Goal: Communication & Community: Answer question/provide support

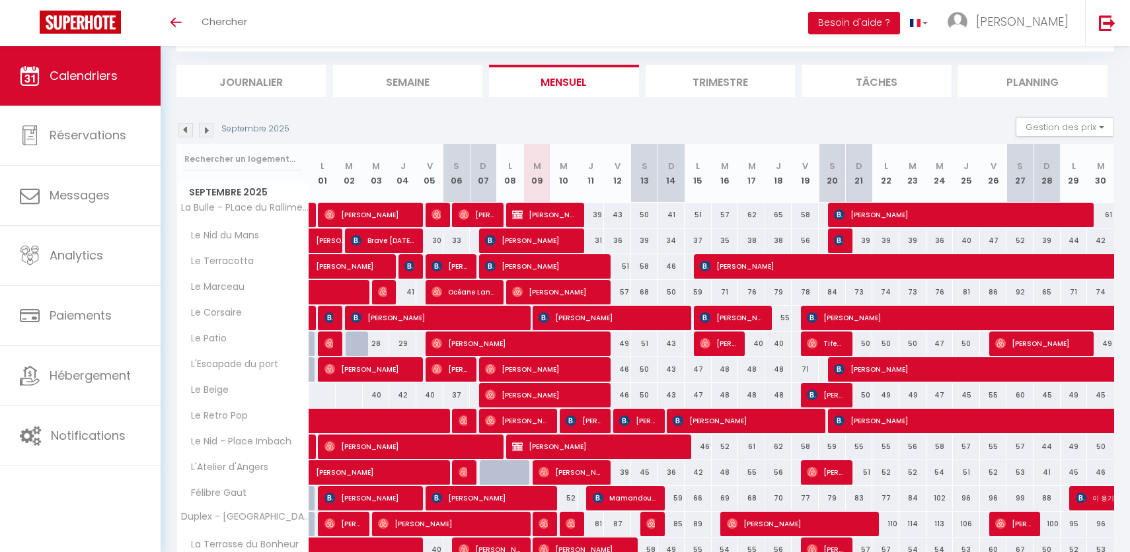
scroll to position [106, 0]
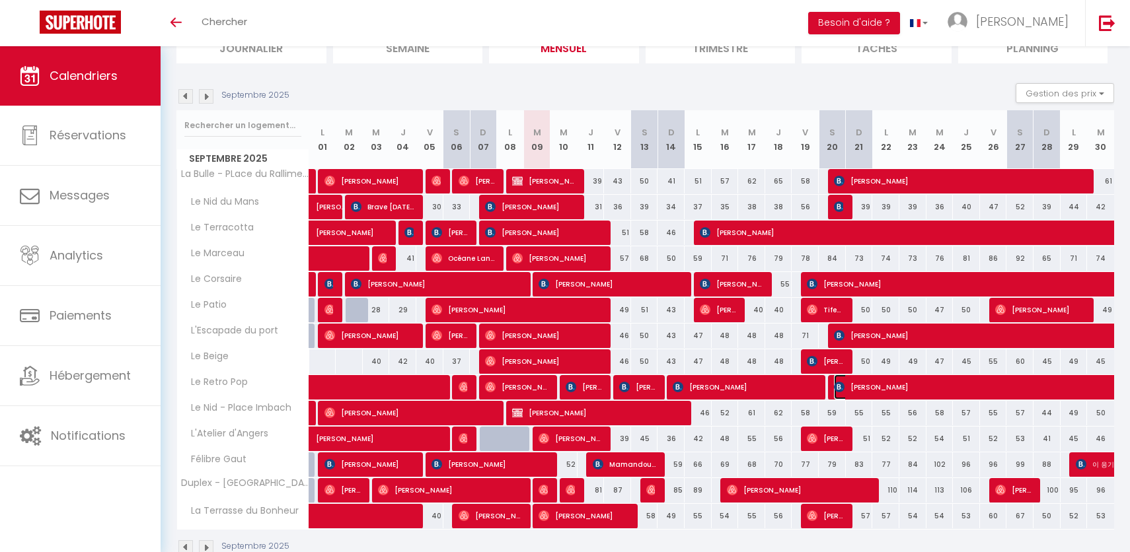
select select "OK"
select select "KO"
select select "0"
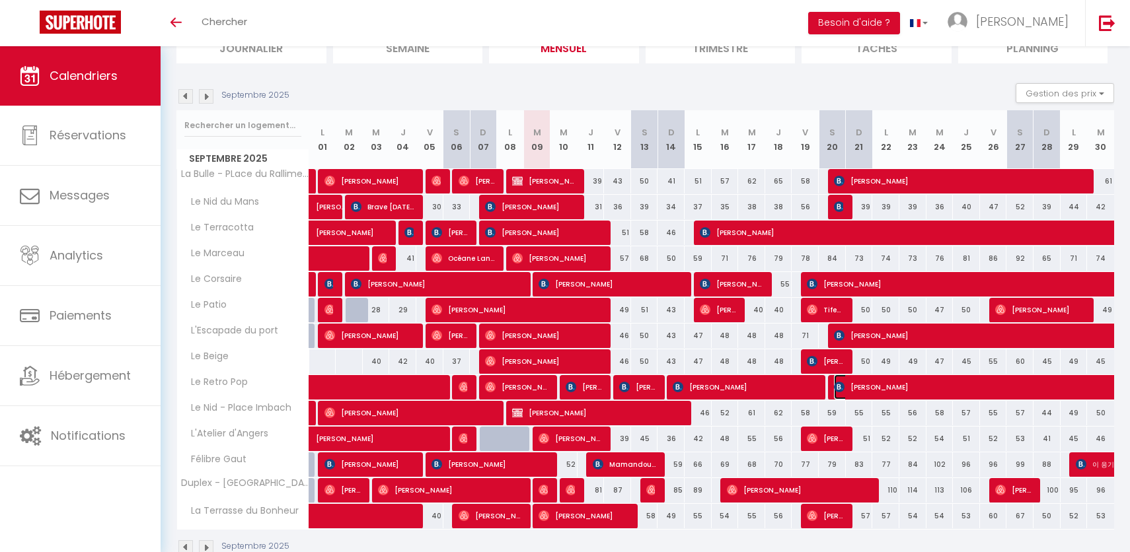
select select "1"
select select
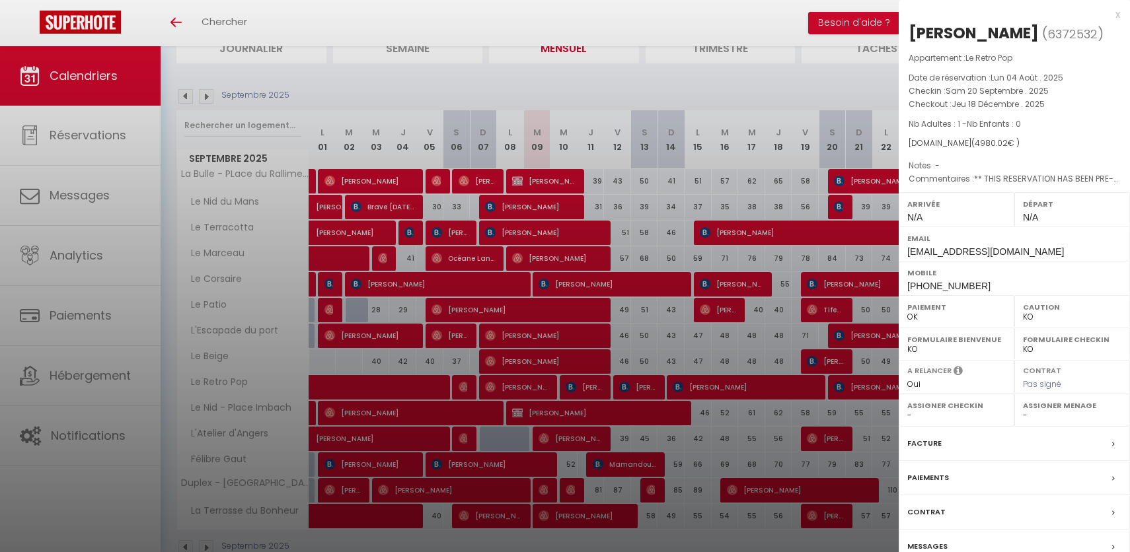
click at [822, 419] on div at bounding box center [565, 276] width 1130 height 552
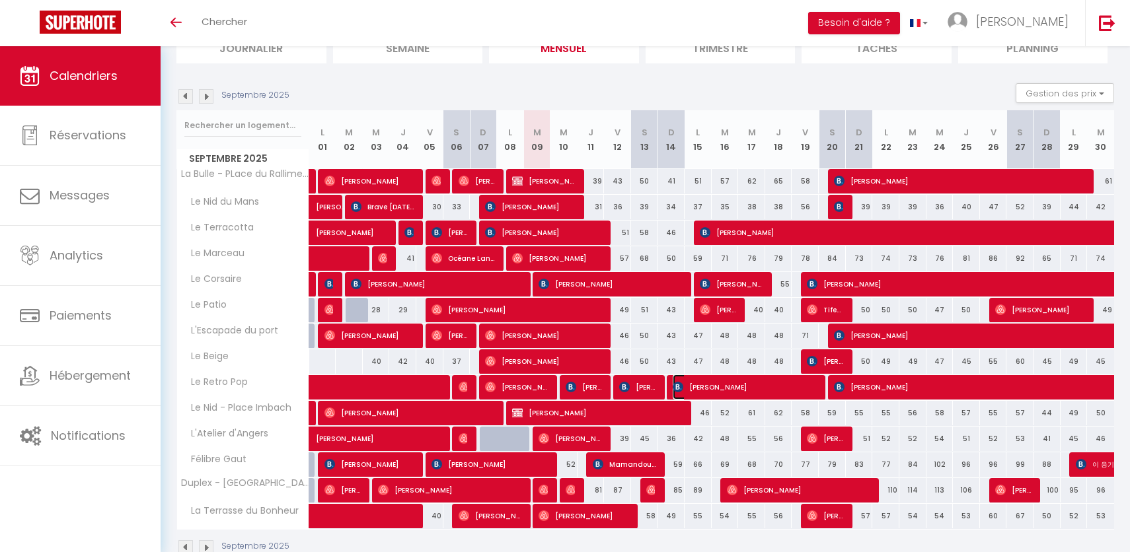
click at [742, 394] on span "[PERSON_NAME]" at bounding box center [744, 387] width 145 height 25
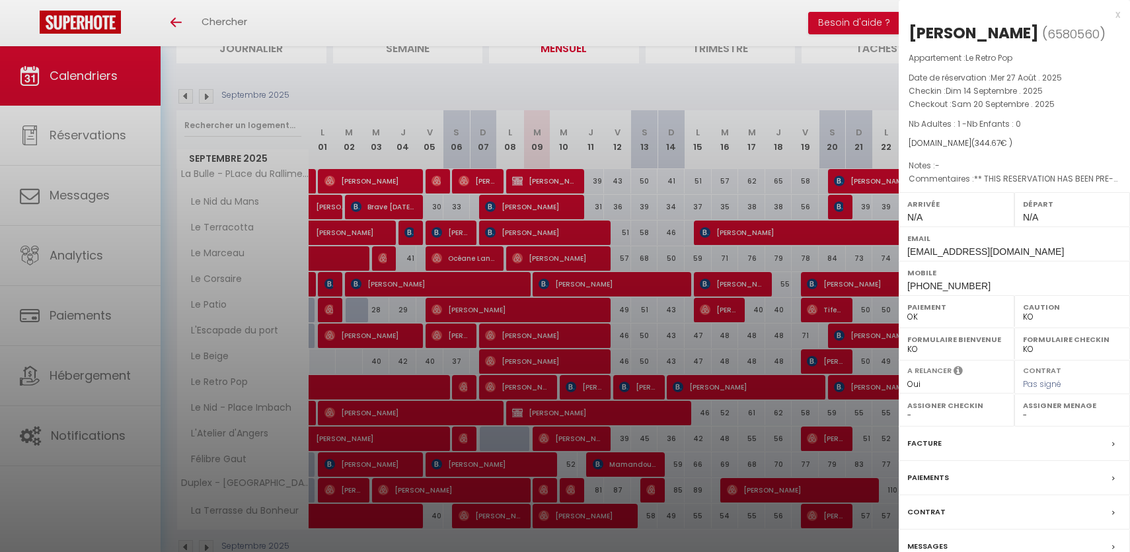
click at [745, 419] on div at bounding box center [565, 276] width 1130 height 552
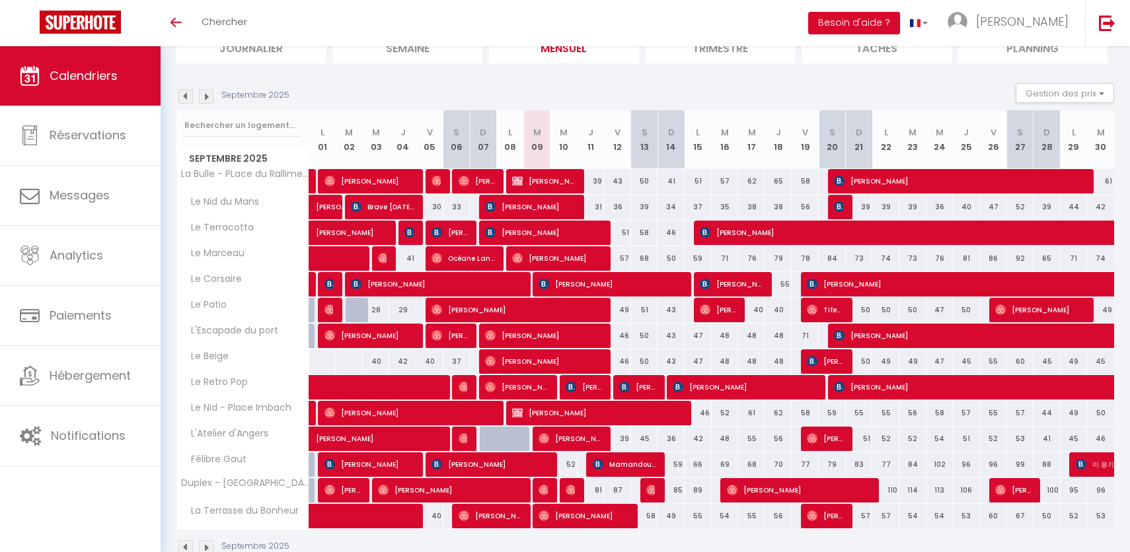
click at [207, 101] on img at bounding box center [206, 96] width 15 height 15
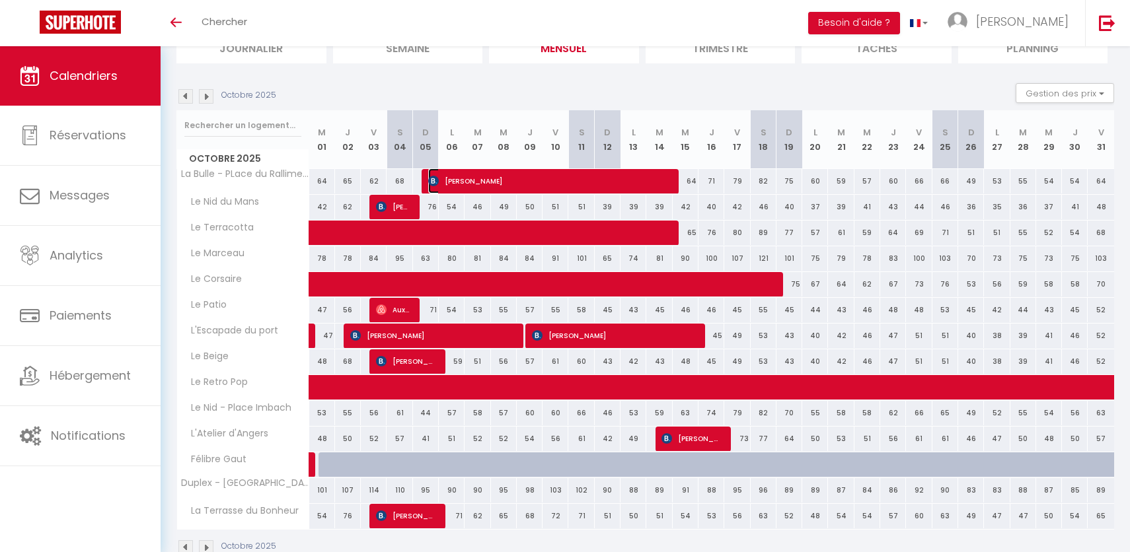
click at [490, 184] on span "[PERSON_NAME]" at bounding box center [548, 180] width 240 height 25
select select "41097"
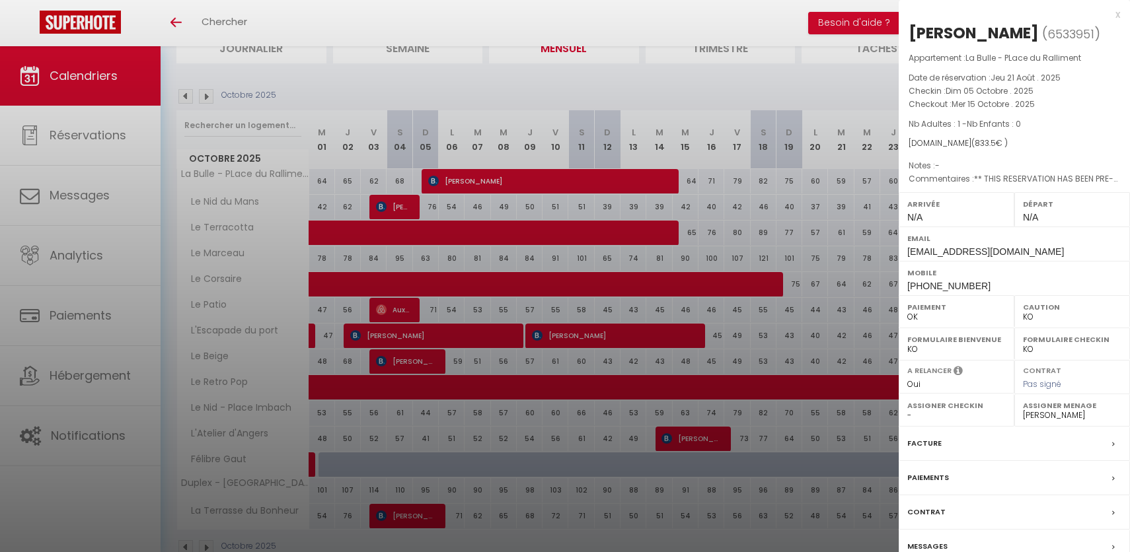
click at [524, 365] on div at bounding box center [565, 276] width 1130 height 552
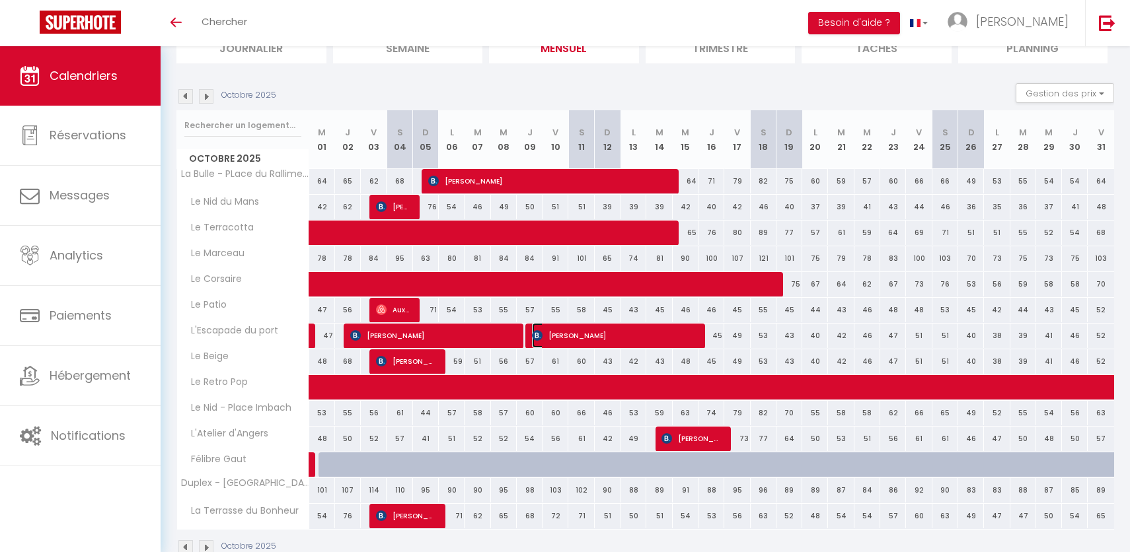
click at [559, 337] on span "[PERSON_NAME]" at bounding box center [613, 335] width 163 height 25
select select
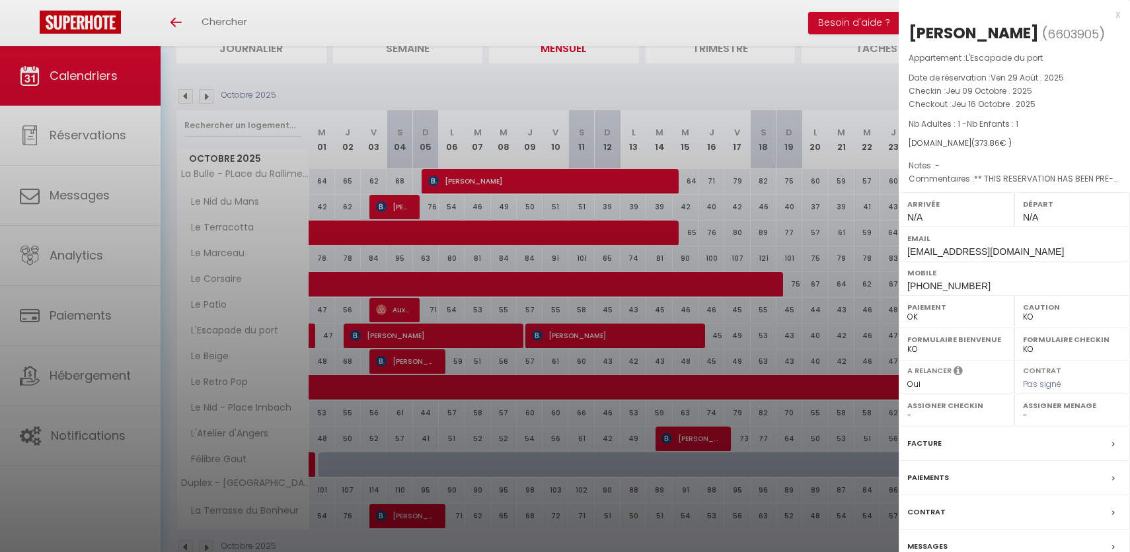
click at [499, 324] on div at bounding box center [565, 276] width 1130 height 552
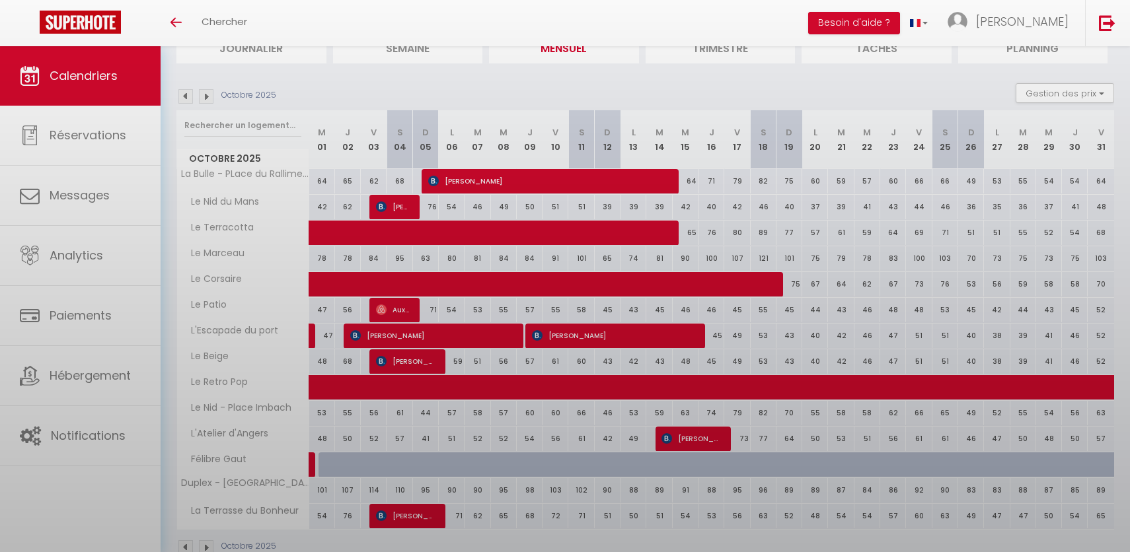
click at [499, 324] on body "🟢 Des questions ou besoin d'assistance pour la migration AirBnB? Connectez-vous…" at bounding box center [565, 262] width 1130 height 645
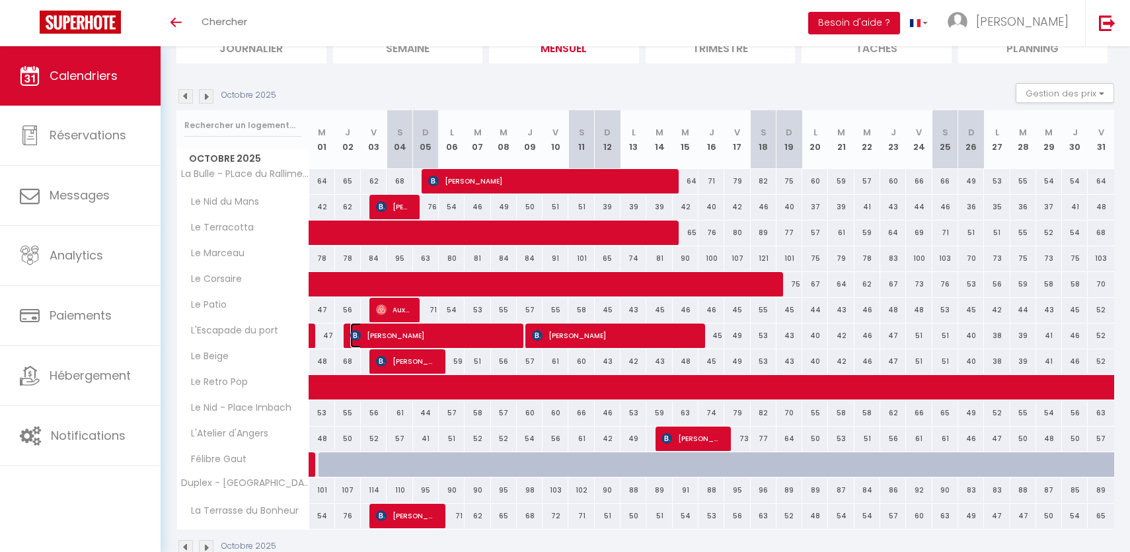
click at [489, 342] on span "[PERSON_NAME]" at bounding box center [431, 335] width 163 height 25
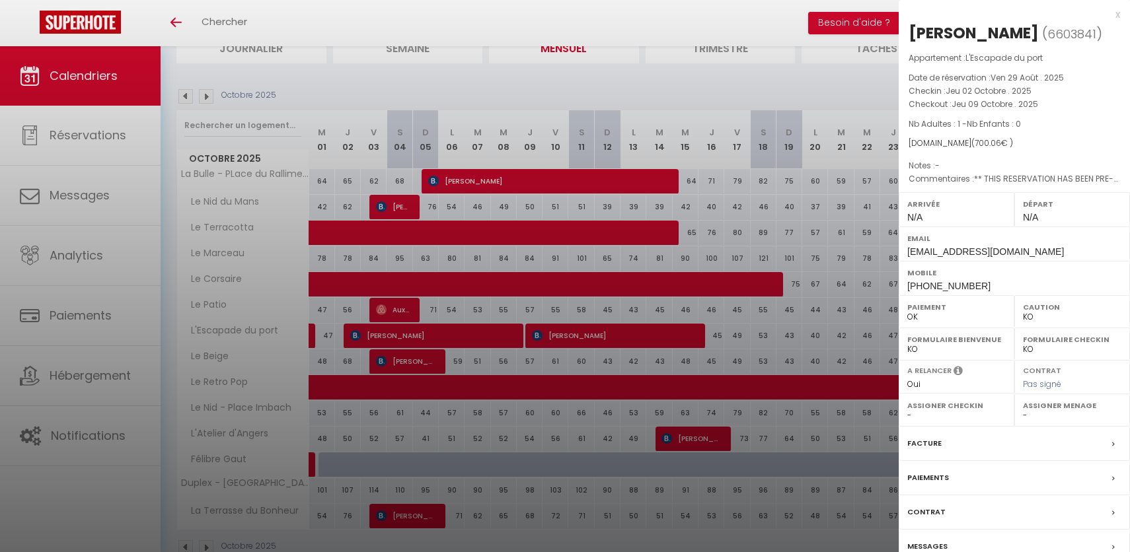
click at [521, 364] on div at bounding box center [565, 276] width 1130 height 552
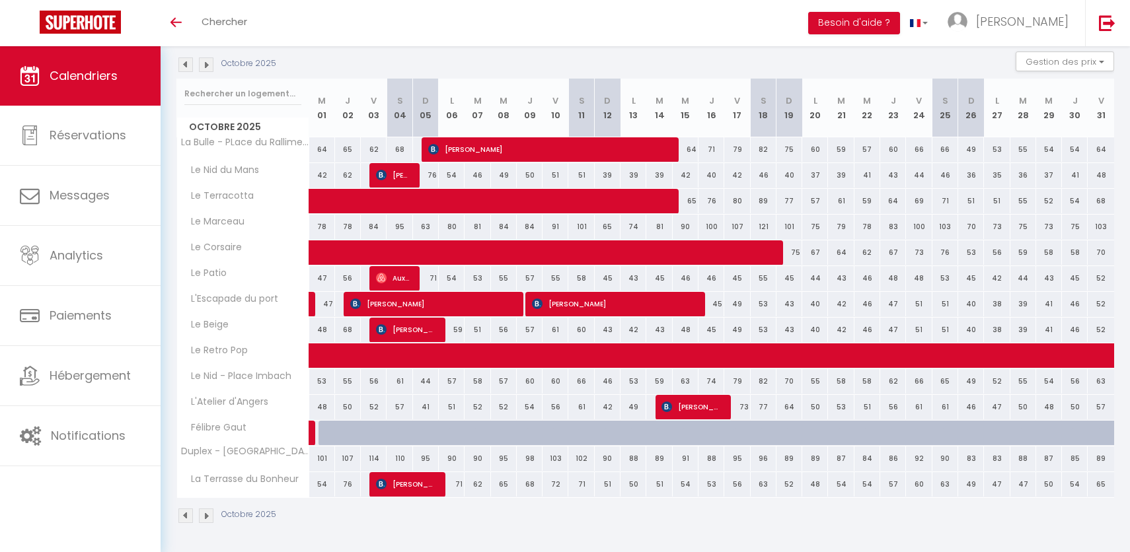
scroll to position [130, 0]
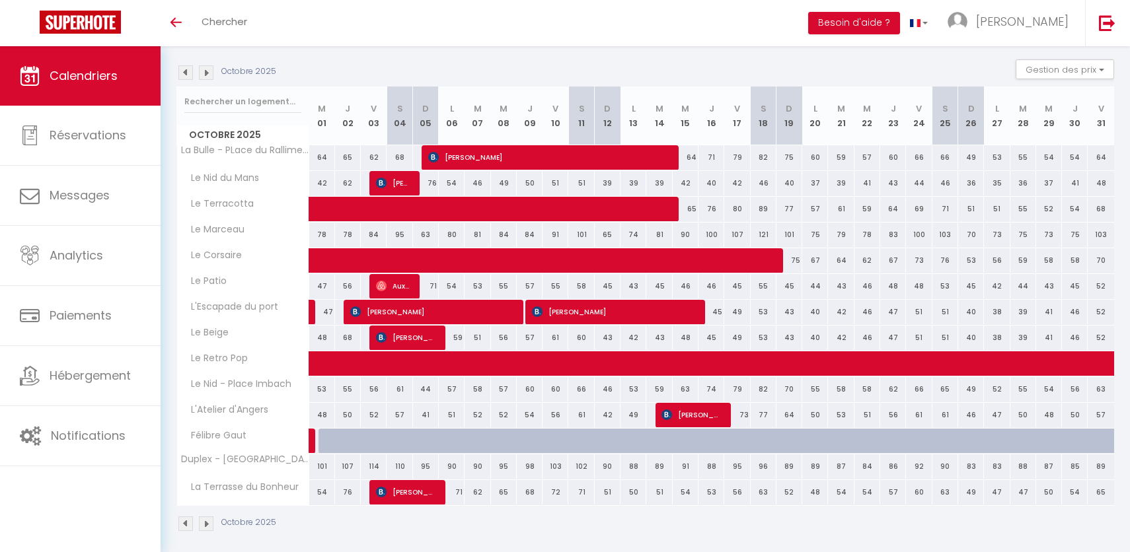
click at [210, 73] on img at bounding box center [206, 72] width 15 height 15
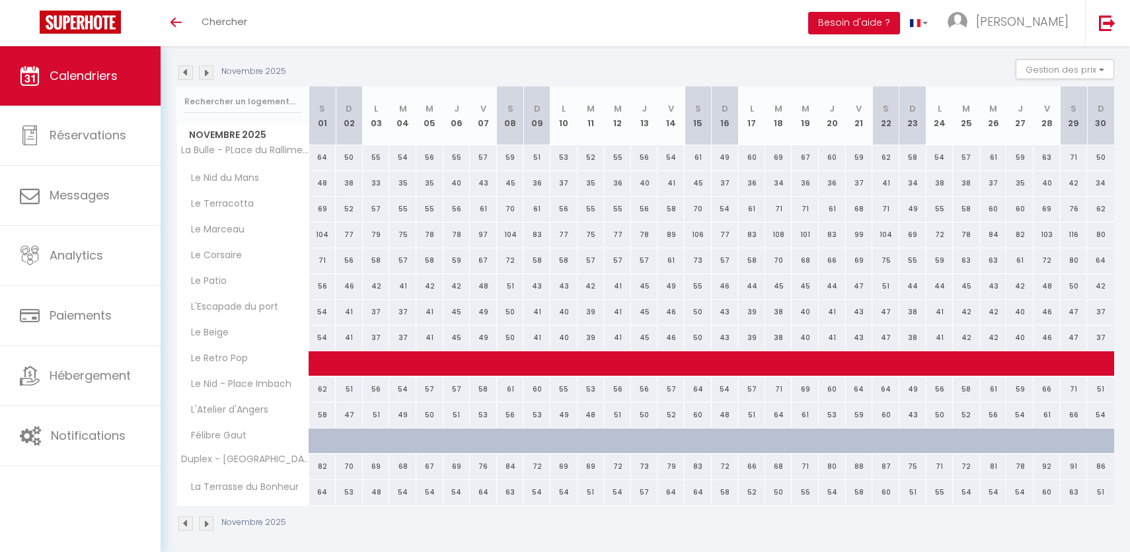
click at [185, 77] on img at bounding box center [185, 72] width 15 height 15
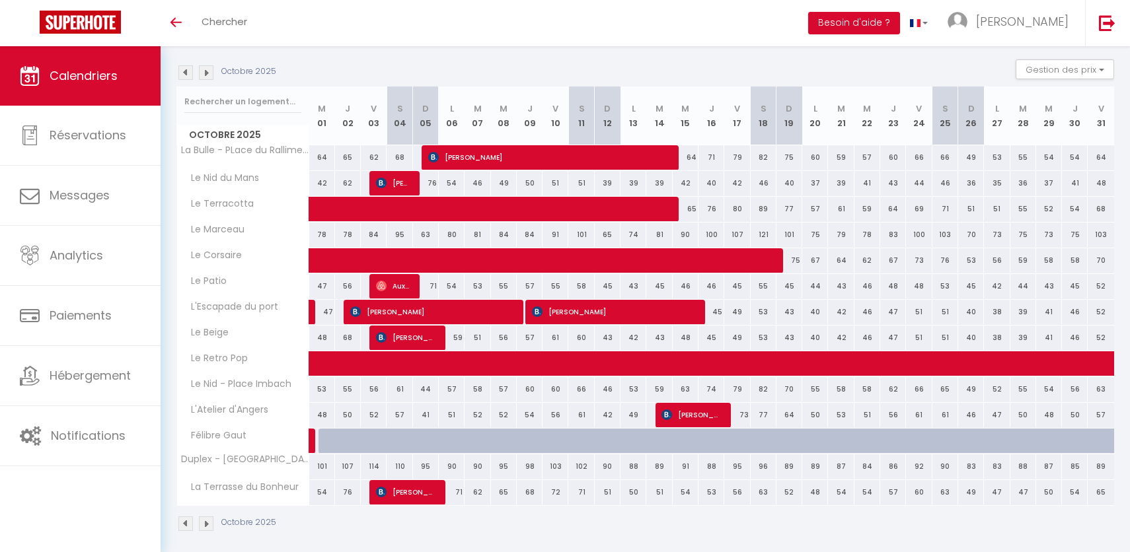
click at [184, 70] on img at bounding box center [185, 72] width 15 height 15
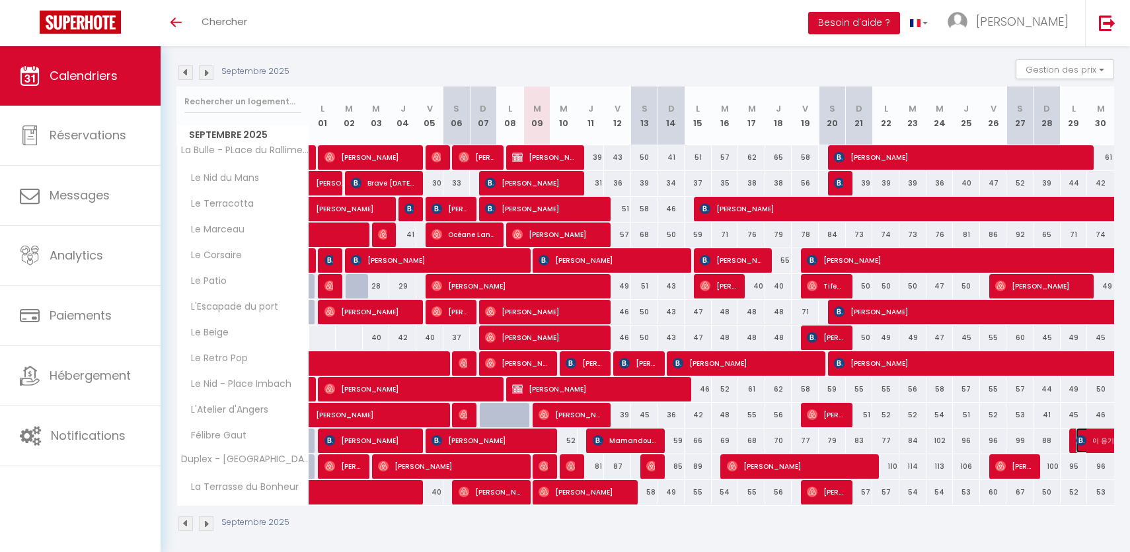
click at [1088, 435] on span "이 응기" at bounding box center [1105, 440] width 61 height 25
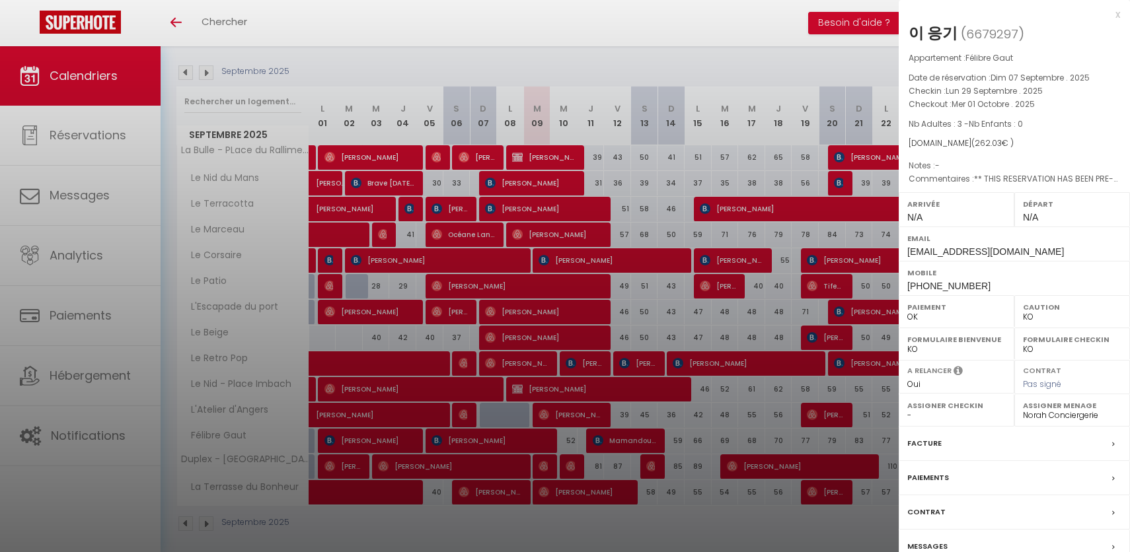
scroll to position [138, 0]
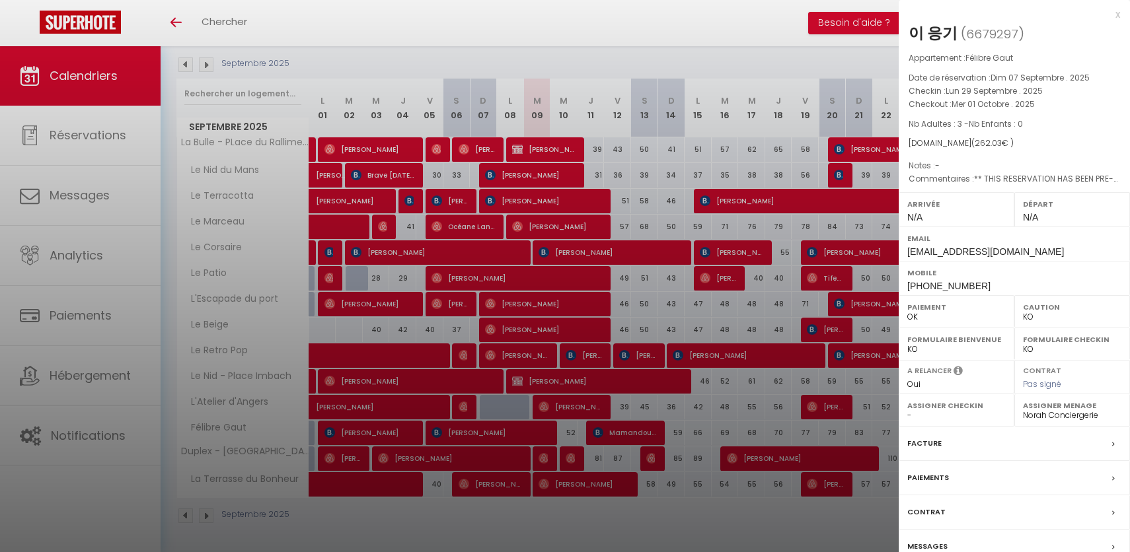
click at [709, 455] on div at bounding box center [565, 276] width 1130 height 552
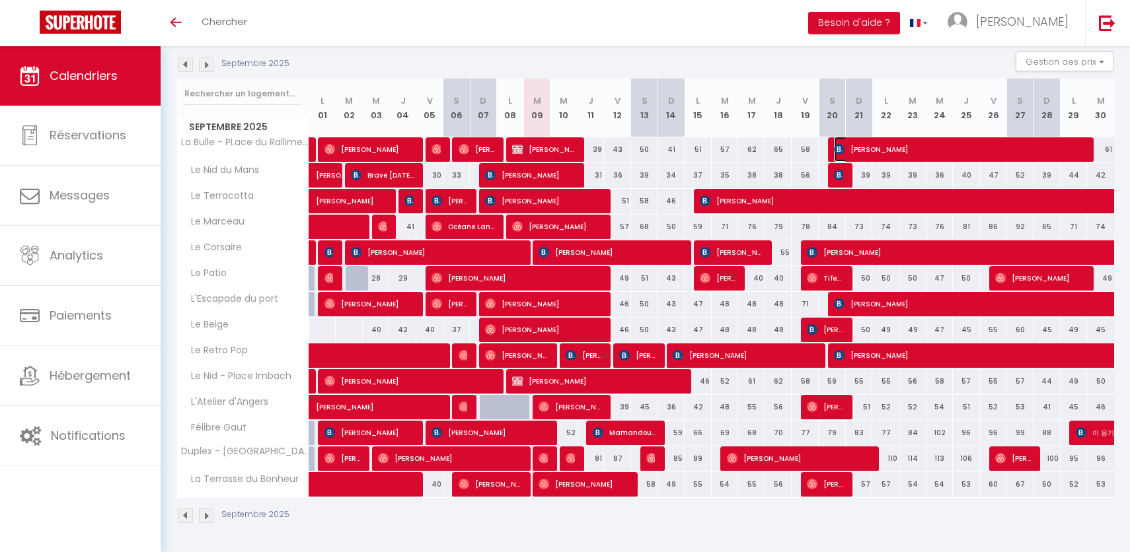
click at [943, 141] on span "[PERSON_NAME]" at bounding box center [960, 149] width 253 height 25
select select "41097"
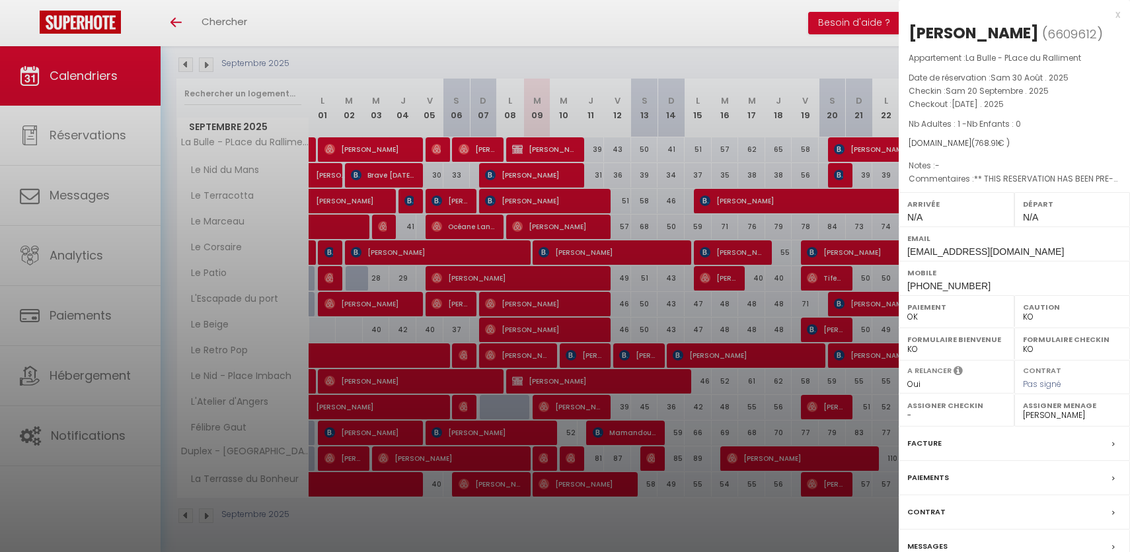
click at [811, 256] on div at bounding box center [565, 276] width 1130 height 552
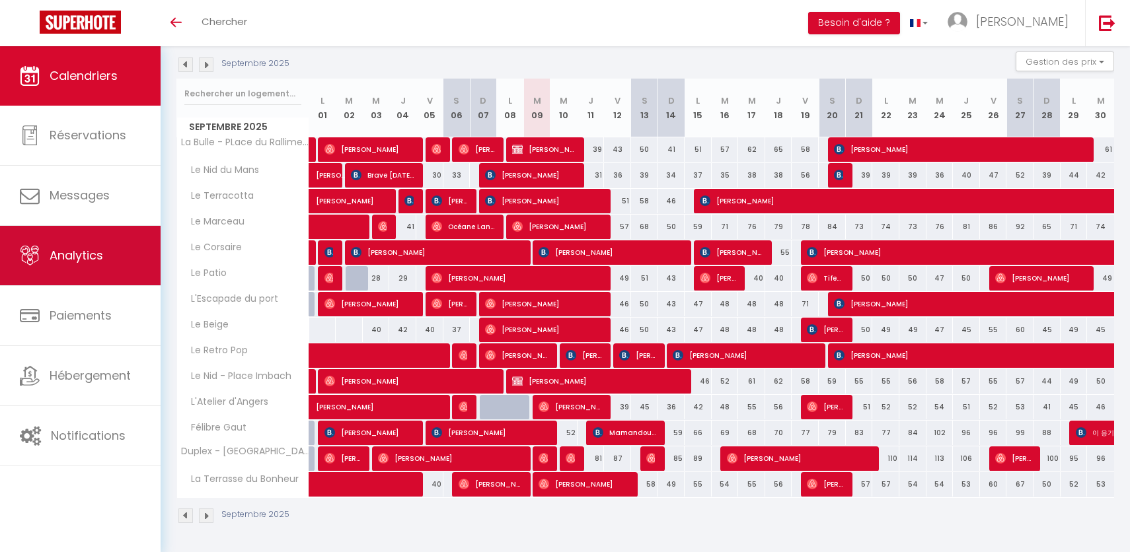
click at [107, 252] on link "Analytics" at bounding box center [80, 255] width 161 height 59
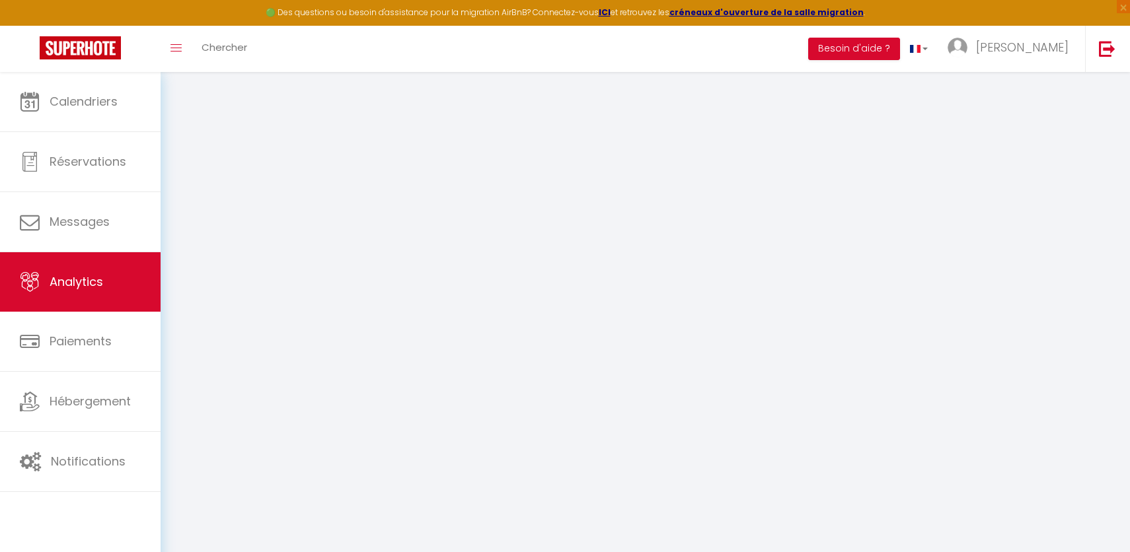
select select "2025"
select select "9"
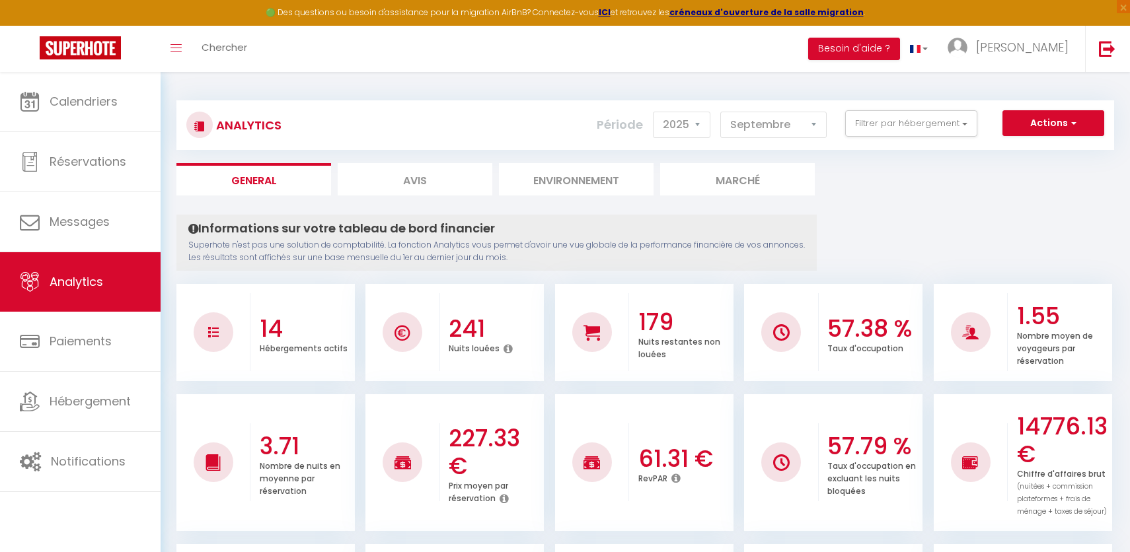
scroll to position [85, 0]
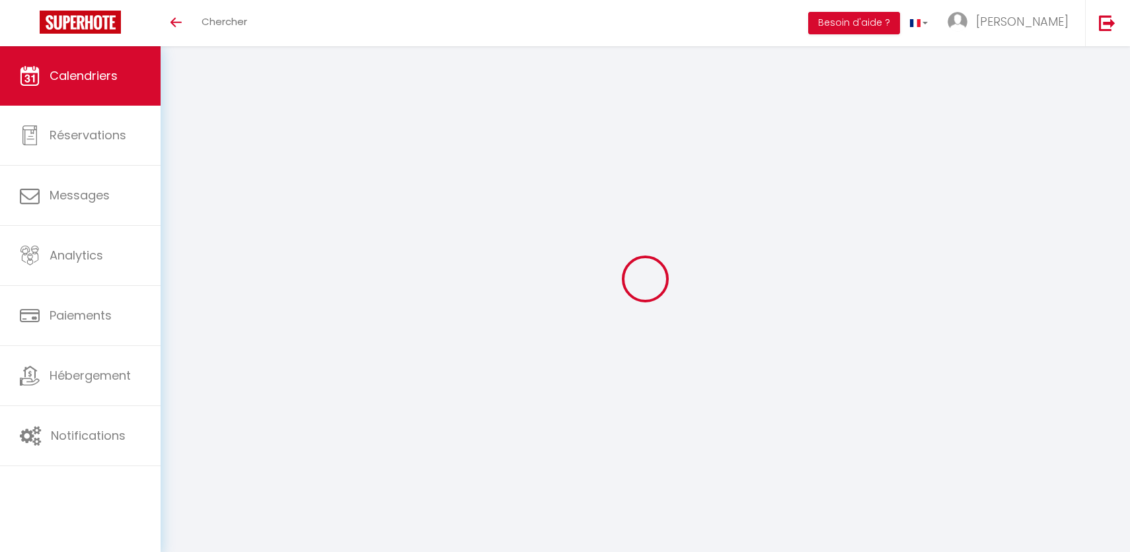
select select
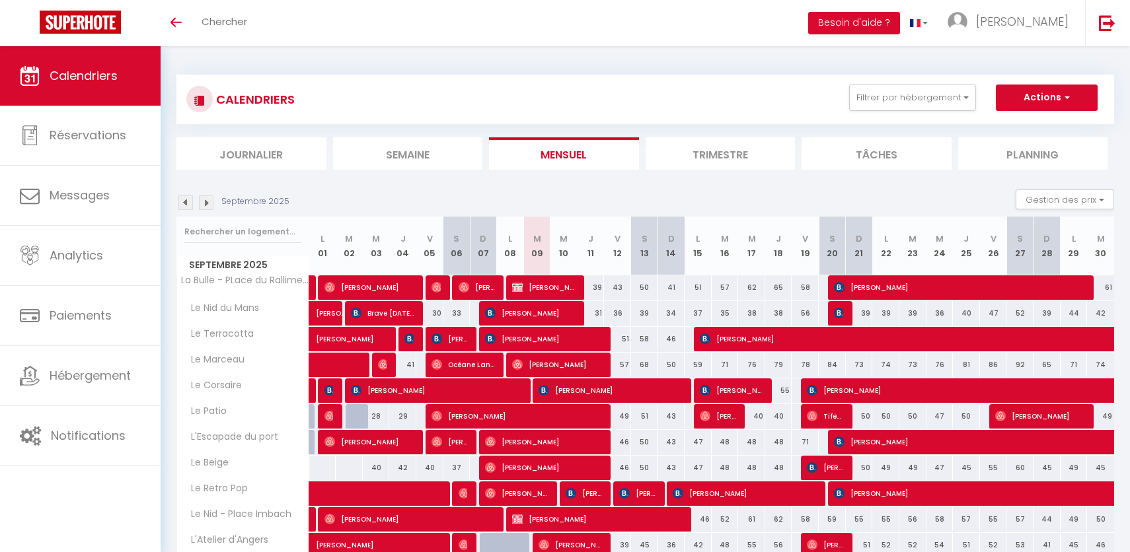
scroll to position [138, 0]
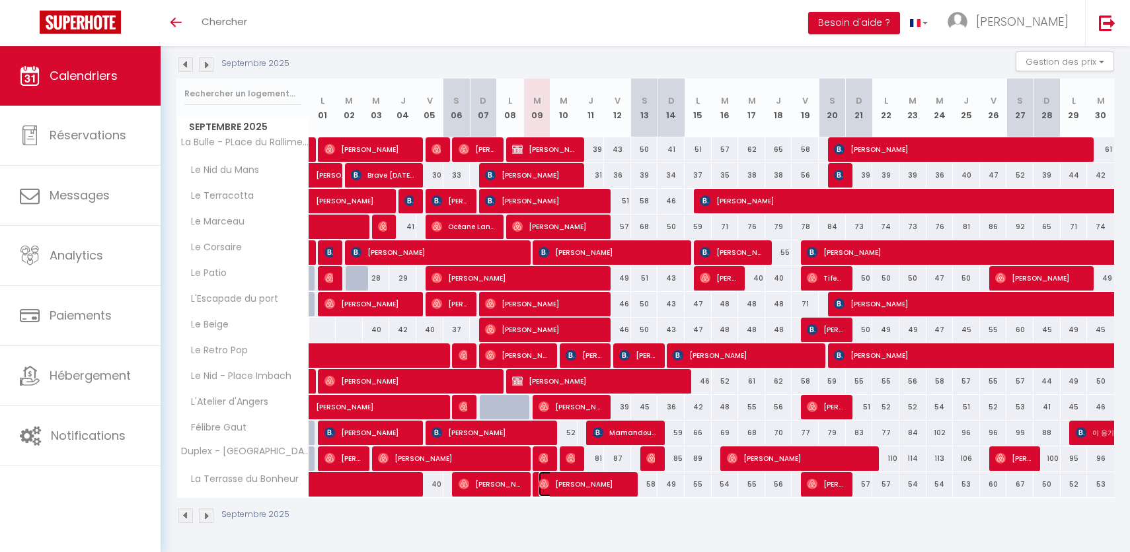
click at [618, 488] on span "[PERSON_NAME]" at bounding box center [583, 484] width 91 height 25
select select "OK"
select select "0"
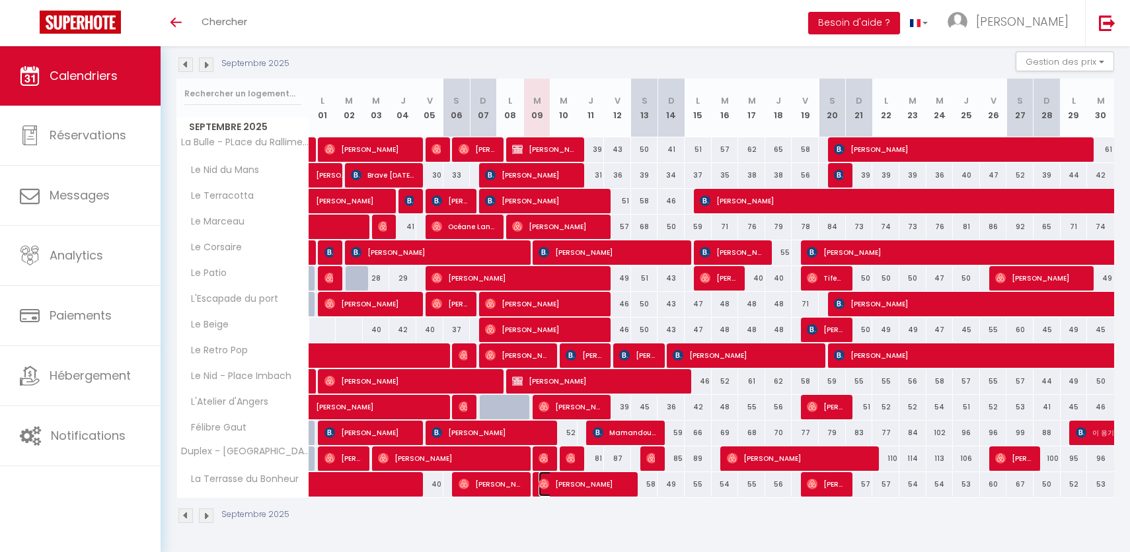
select select "1"
select select
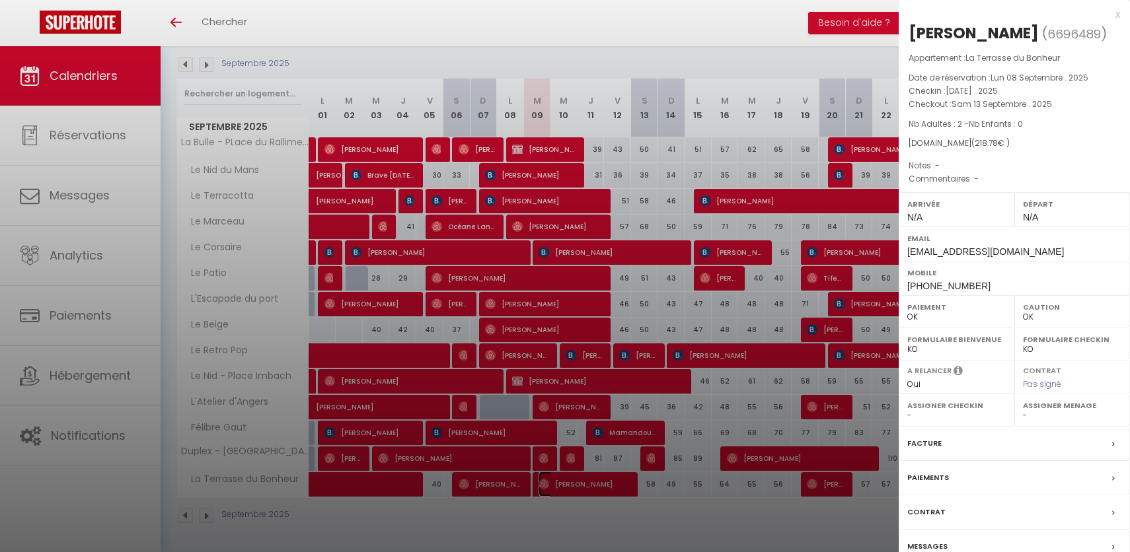
select select "39136"
click at [964, 530] on div "Contrat" at bounding box center [1013, 512] width 231 height 34
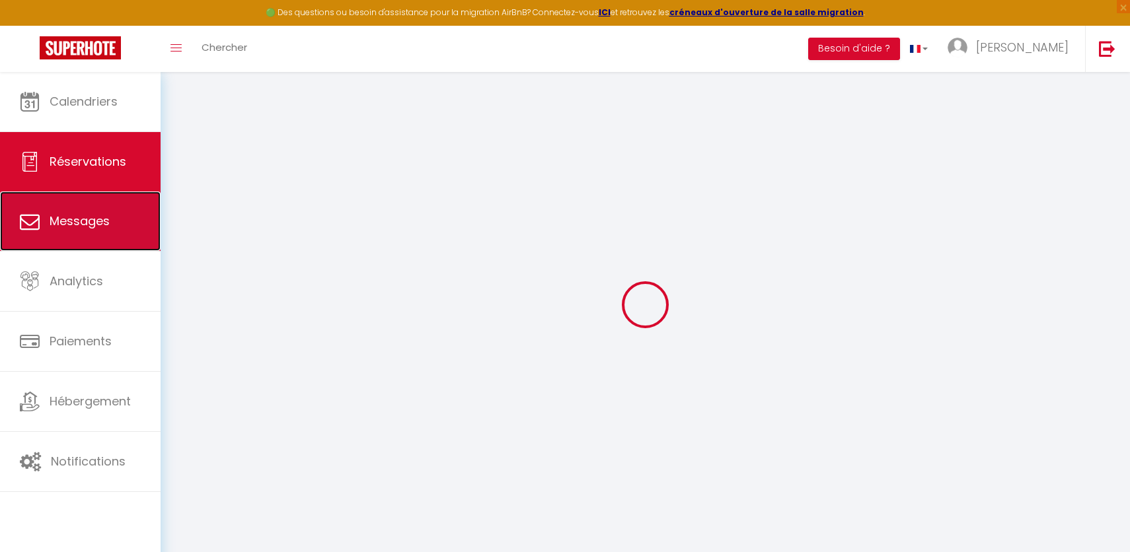
click at [153, 247] on link "Messages" at bounding box center [80, 221] width 161 height 59
select select "message"
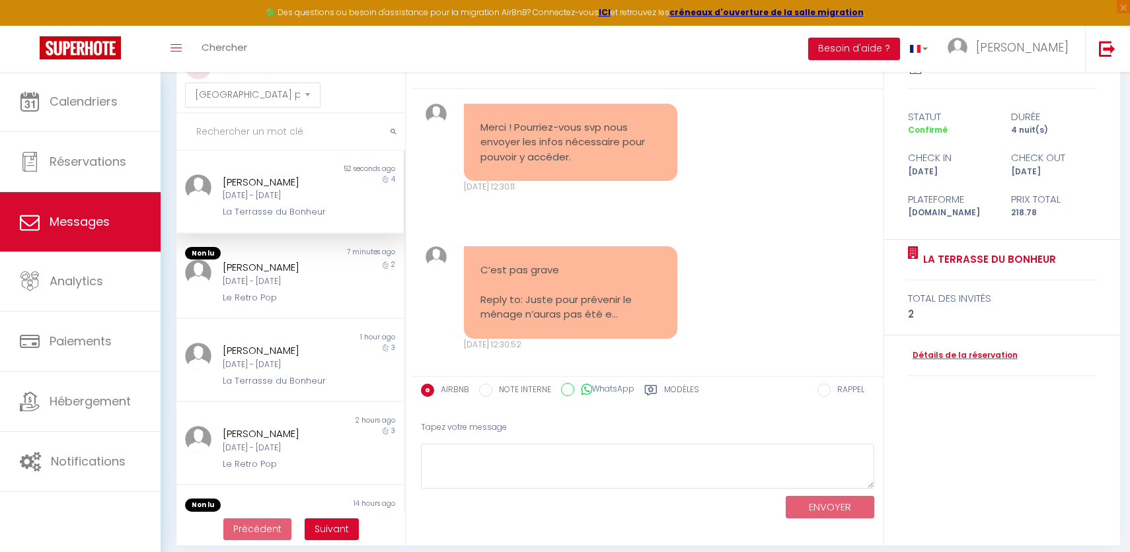
scroll to position [72, 0]
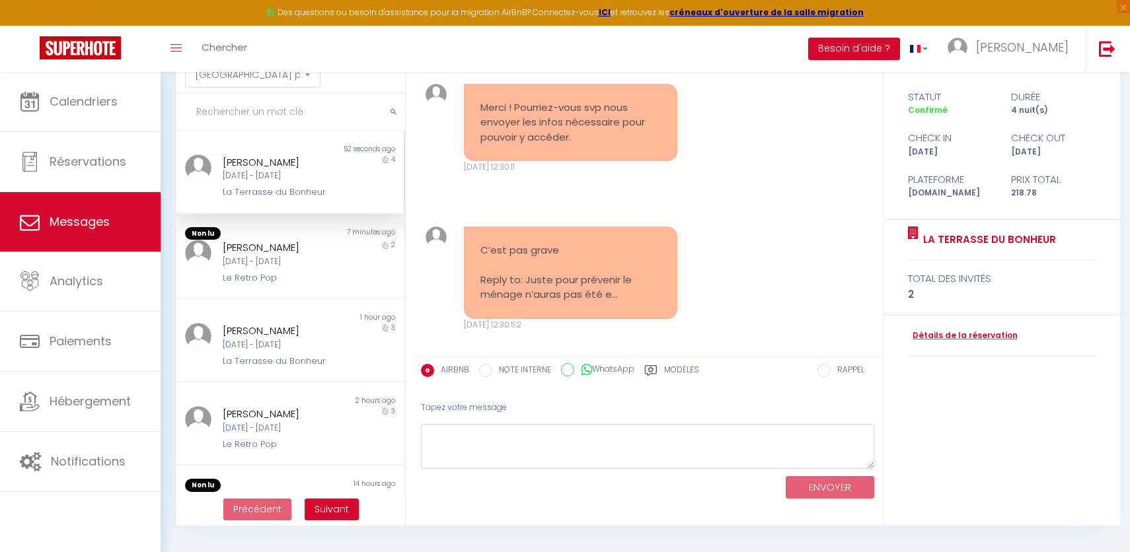
click at [671, 372] on label "Modèles" at bounding box center [681, 372] width 35 height 17
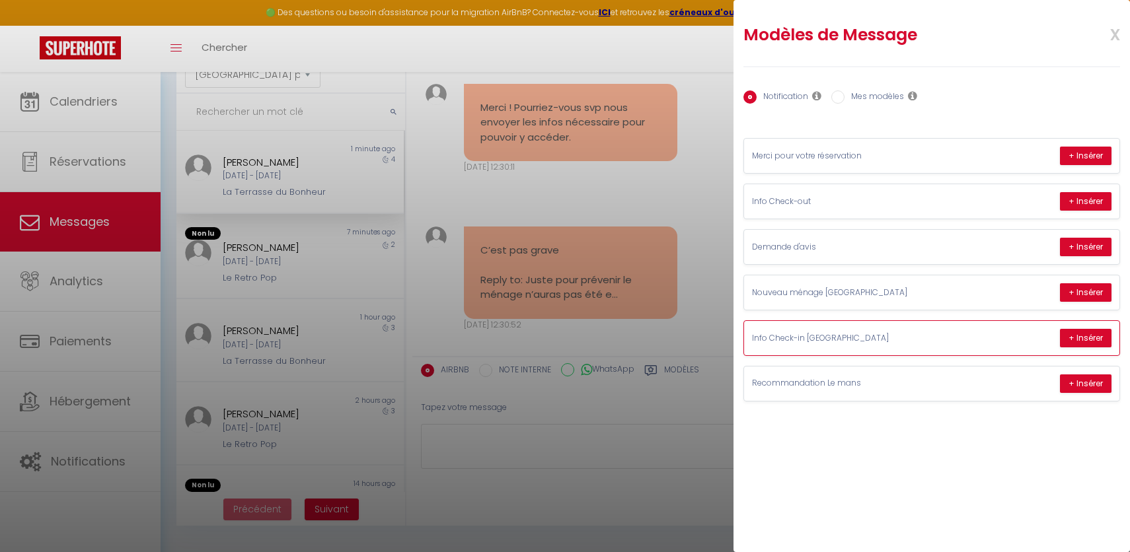
click at [906, 346] on div "Info Check-in La Terrasse + Insérer" at bounding box center [931, 338] width 375 height 34
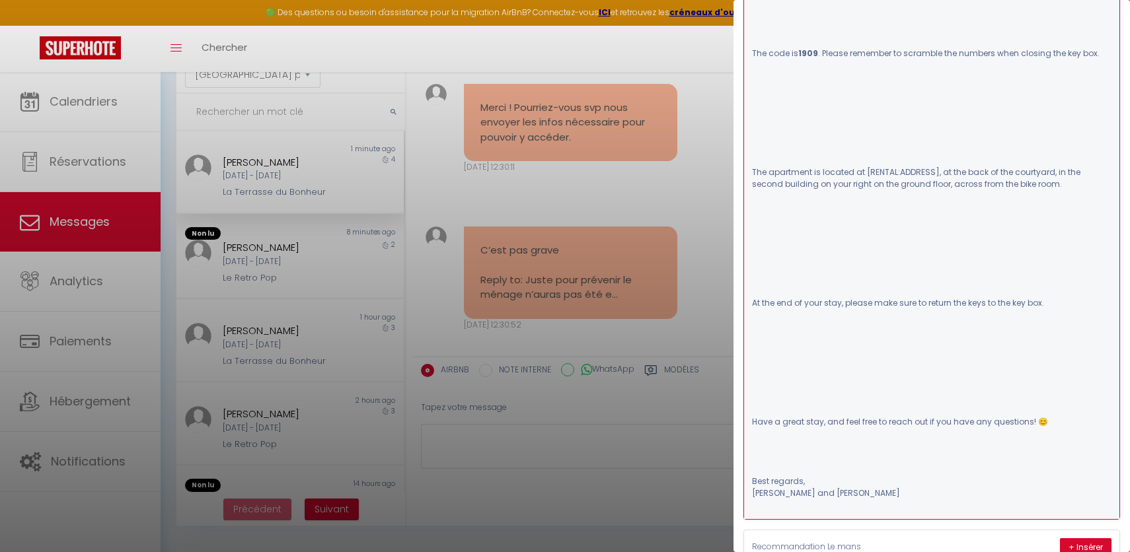
scroll to position [682, 0]
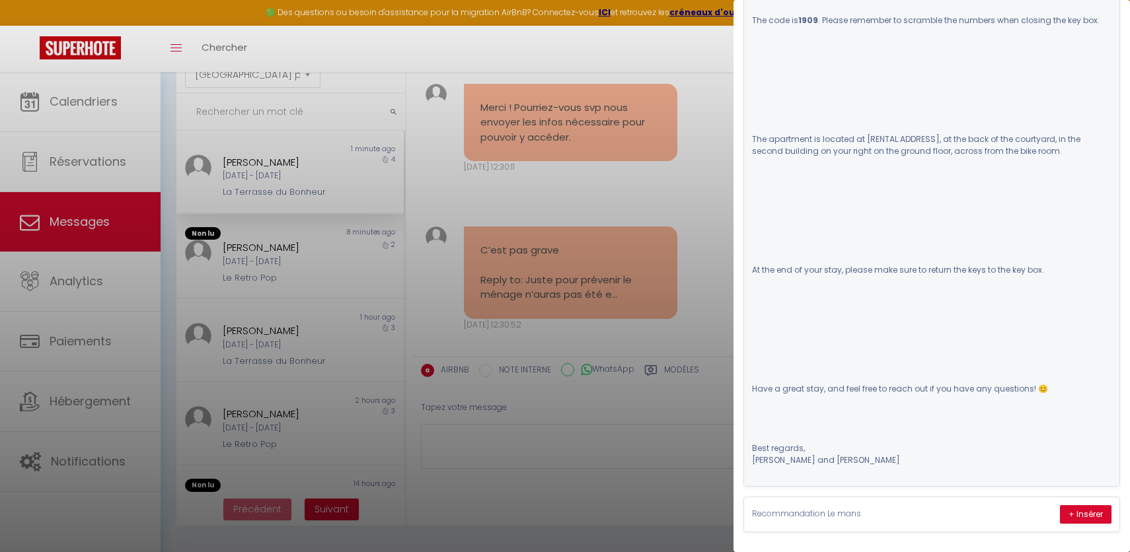
click at [873, 432] on pre "Hello [GUEST:FIRST_NAME], Check-in is at 4:00 PM. To collect the keys, a key bo…" at bounding box center [931, 80] width 359 height 797
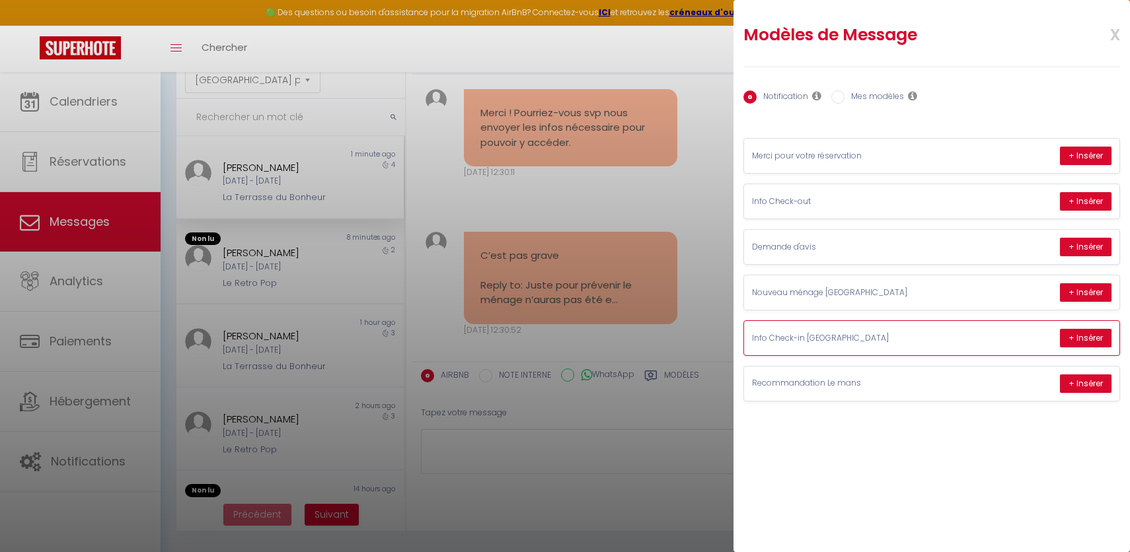
scroll to position [63, 0]
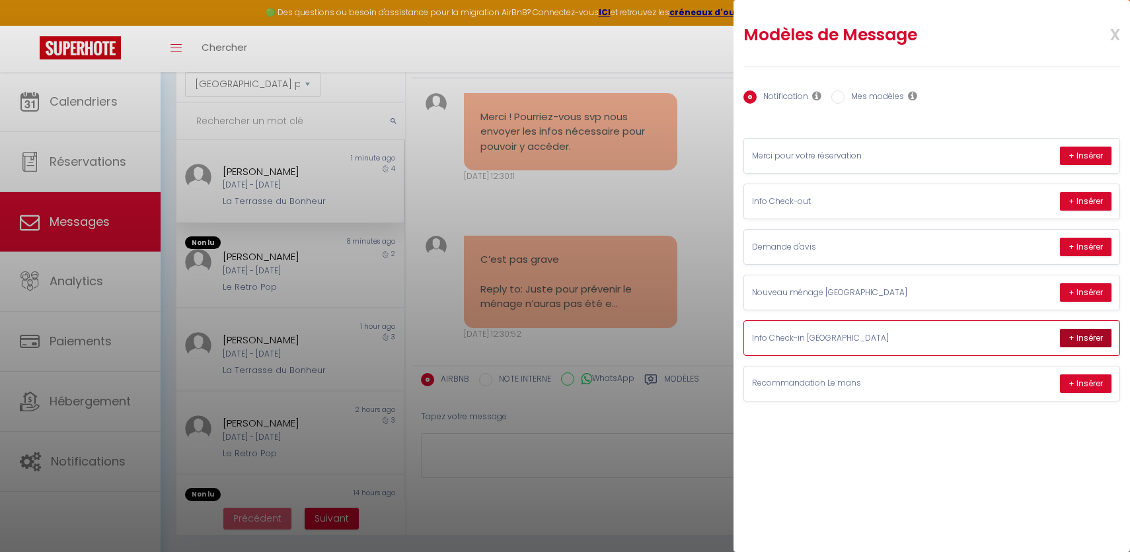
click at [1068, 338] on button "+ Insérer" at bounding box center [1086, 338] width 52 height 18
type textarea "Hello Mohamed Aymane, Check-in is at 4:00 PM. To collect the keys, a key box is…"
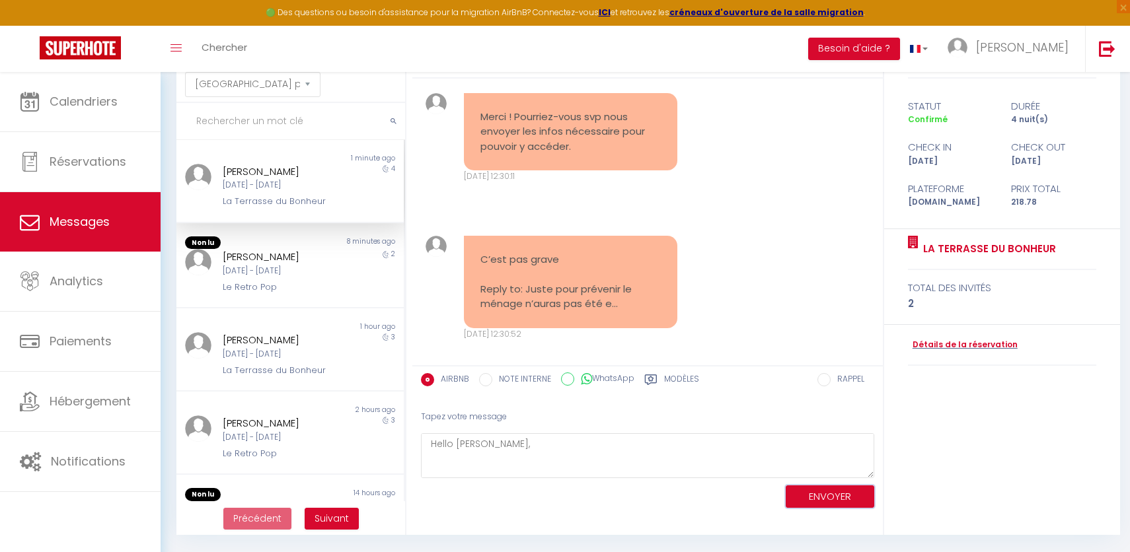
click at [848, 495] on button "ENVOYER" at bounding box center [829, 497] width 89 height 23
